Goal: Information Seeking & Learning: Learn about a topic

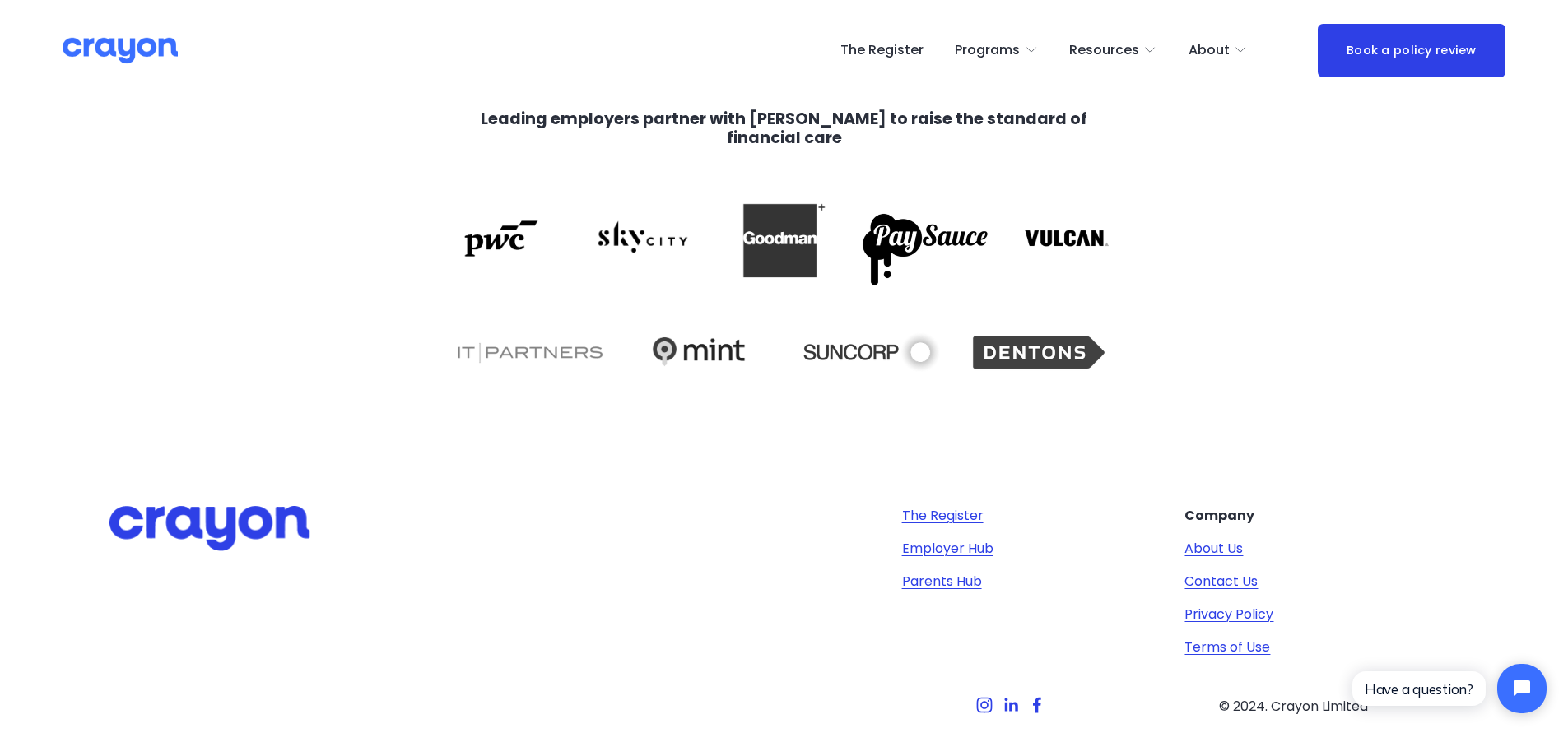
scroll to position [3335, 0]
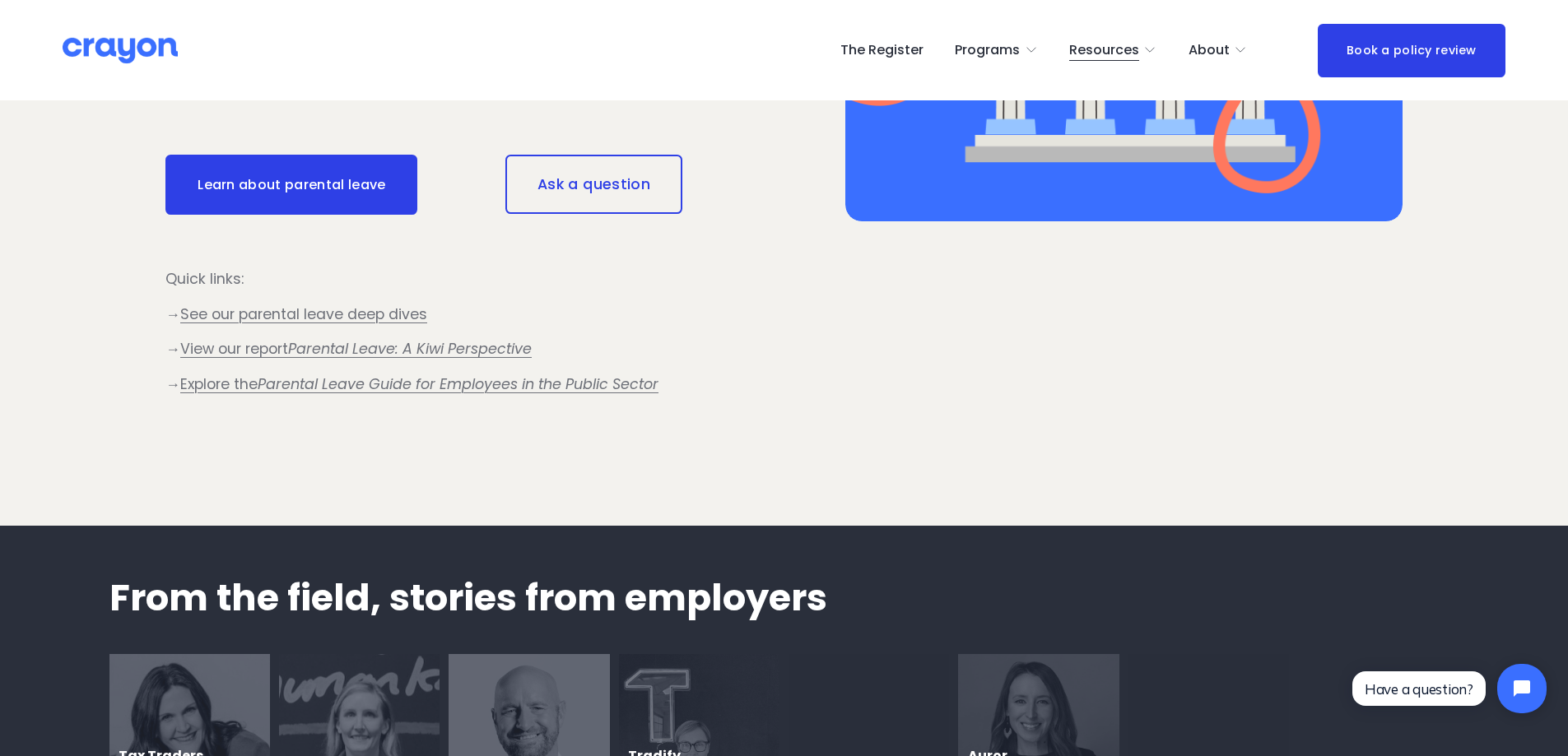
scroll to position [1810, 0]
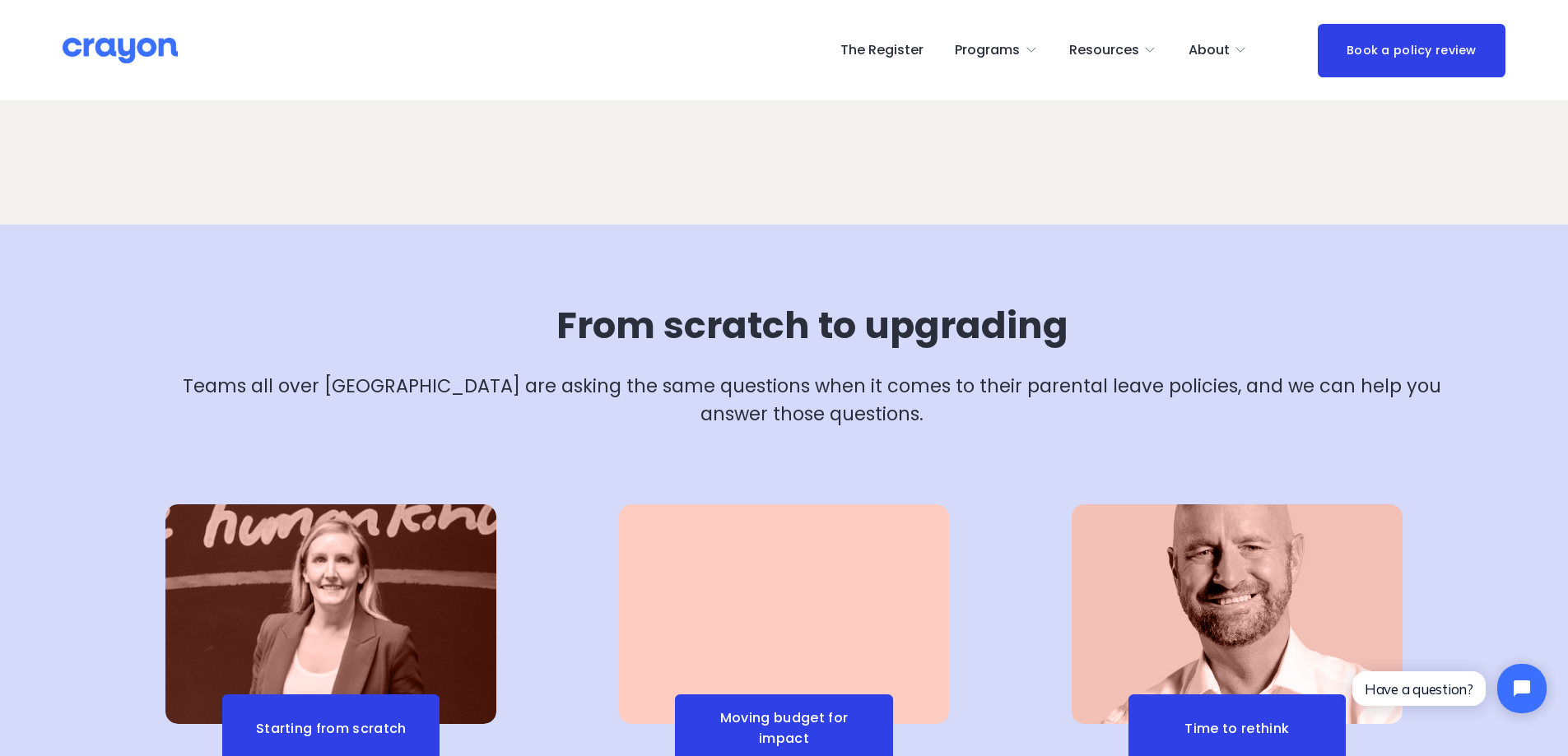
scroll to position [6173, 0]
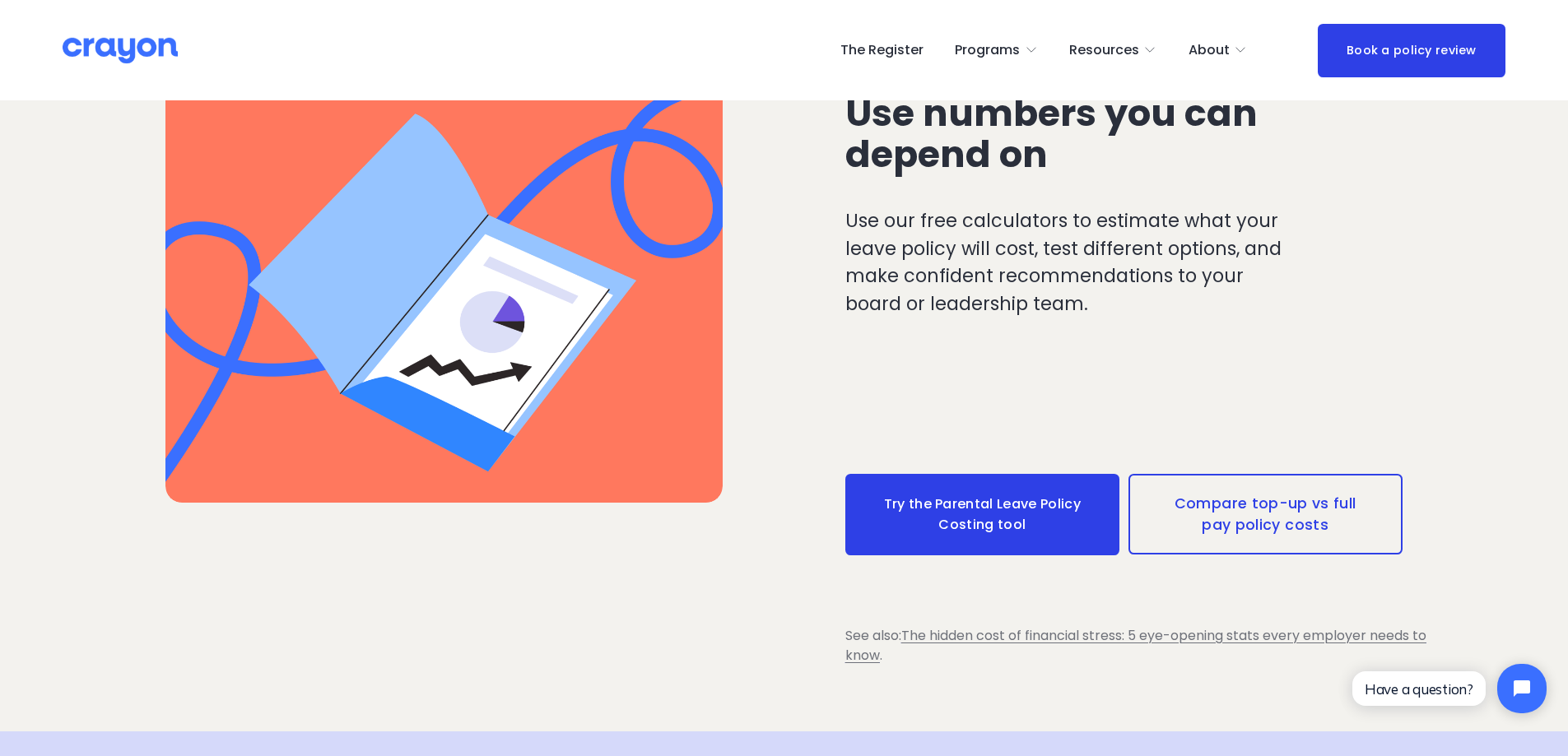
scroll to position [2469, 0]
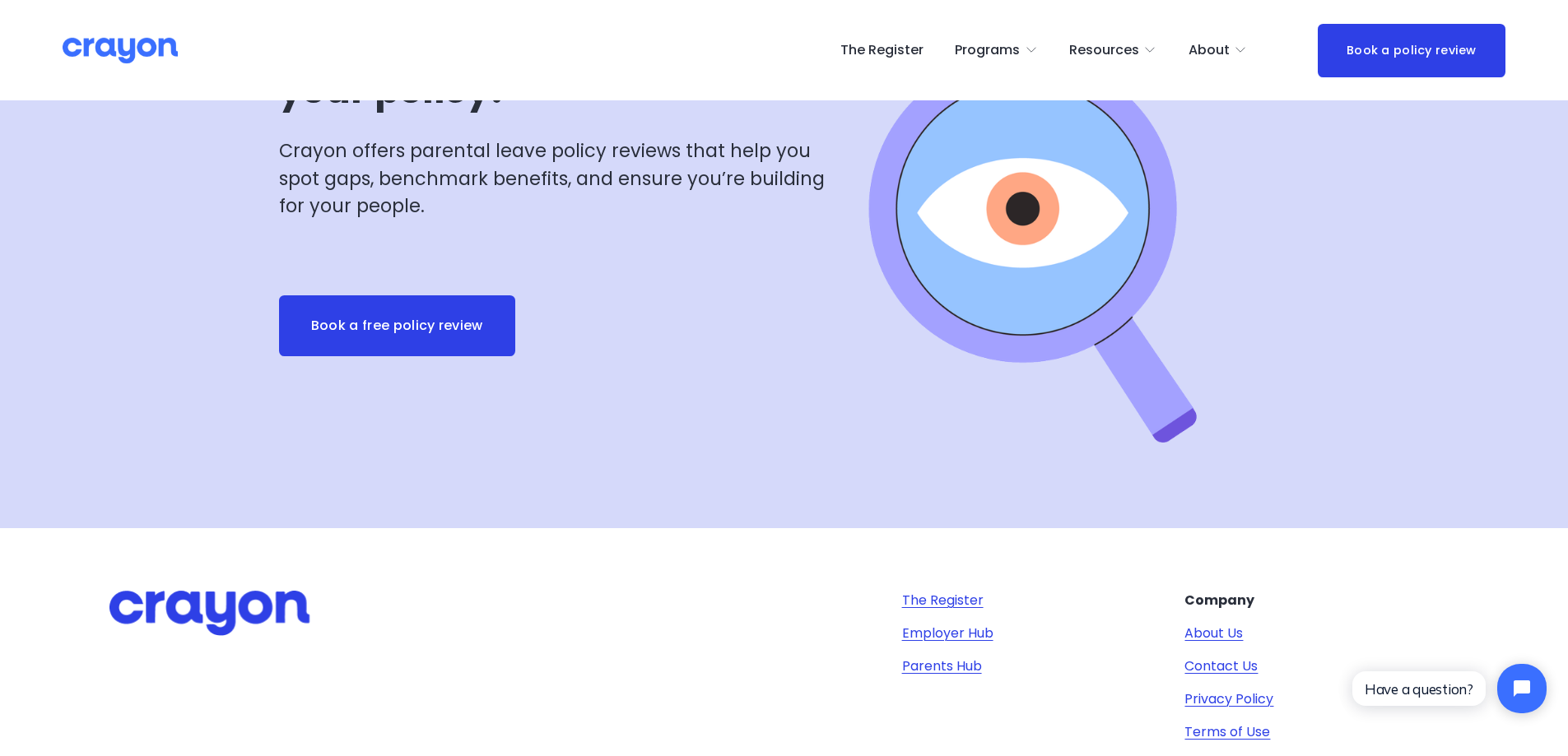
scroll to position [2493, 0]
